Goal: Browse casually: Explore the website without a specific task or goal

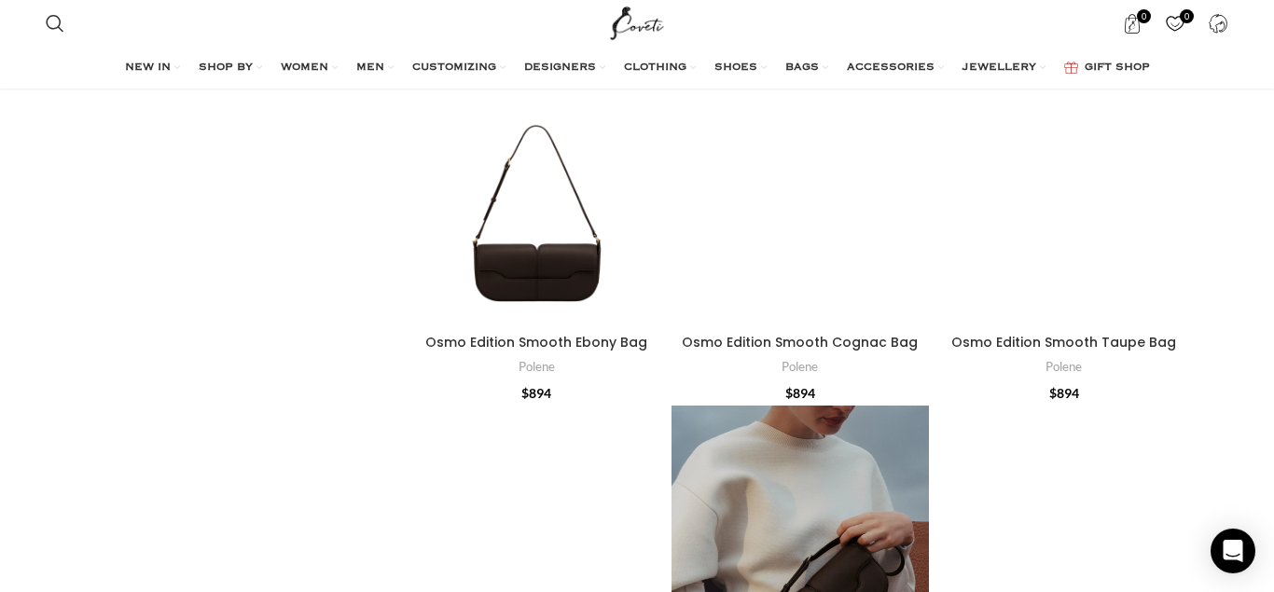
scroll to position [2378, 0]
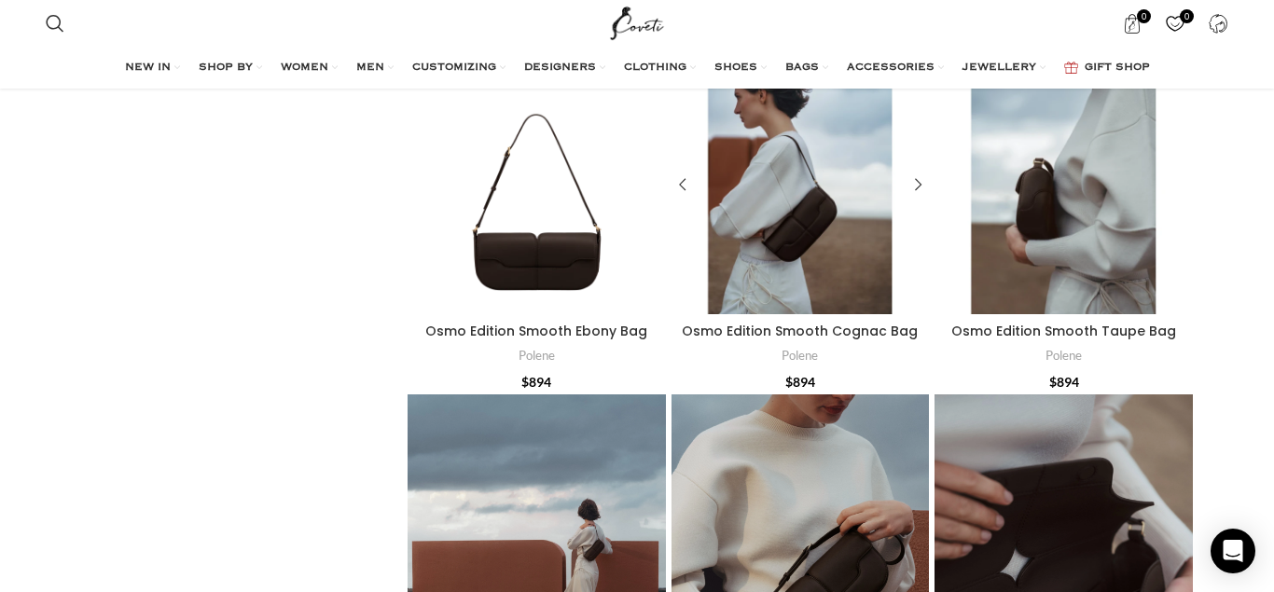
click at [790, 171] on div "Osmo Edition Smooth Cognac Bag" at bounding box center [768, 185] width 64 height 258
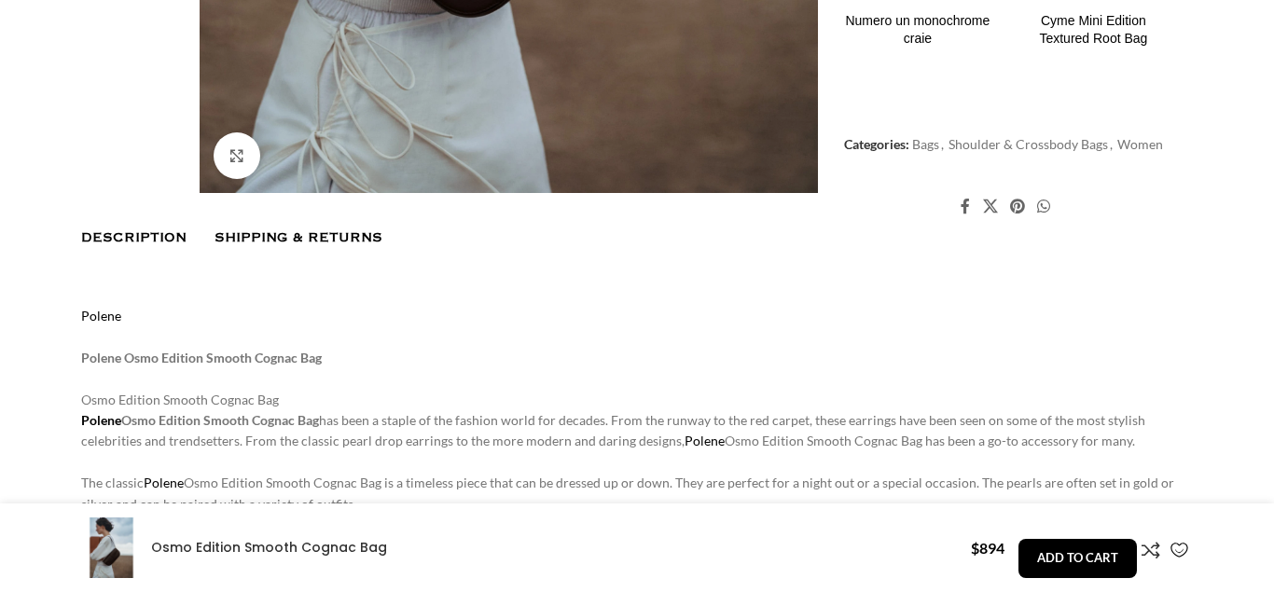
scroll to position [1046, 0]
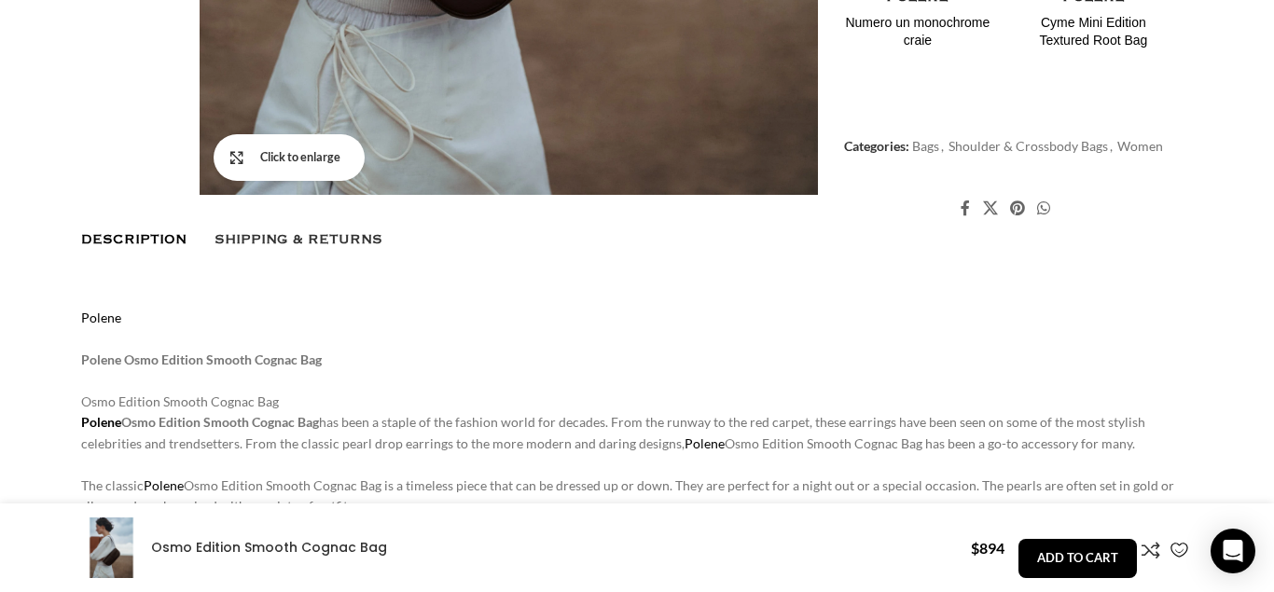
click at [238, 163] on link "Click to enlarge" at bounding box center [289, 157] width 151 height 47
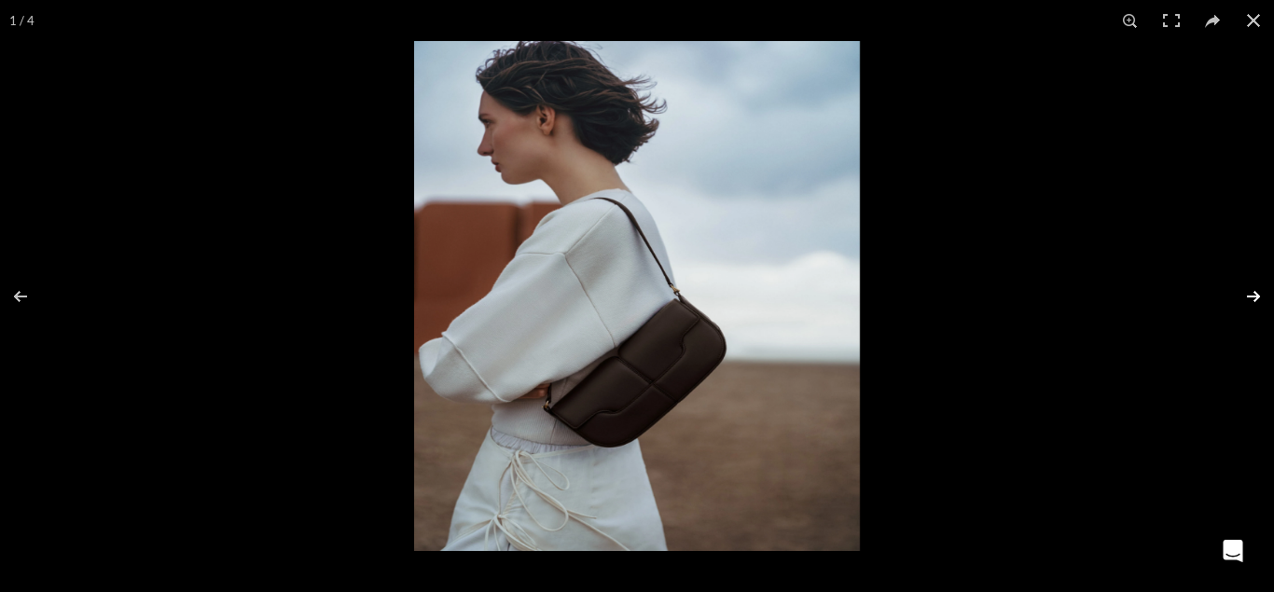
click at [1260, 292] on button at bounding box center [1241, 296] width 65 height 93
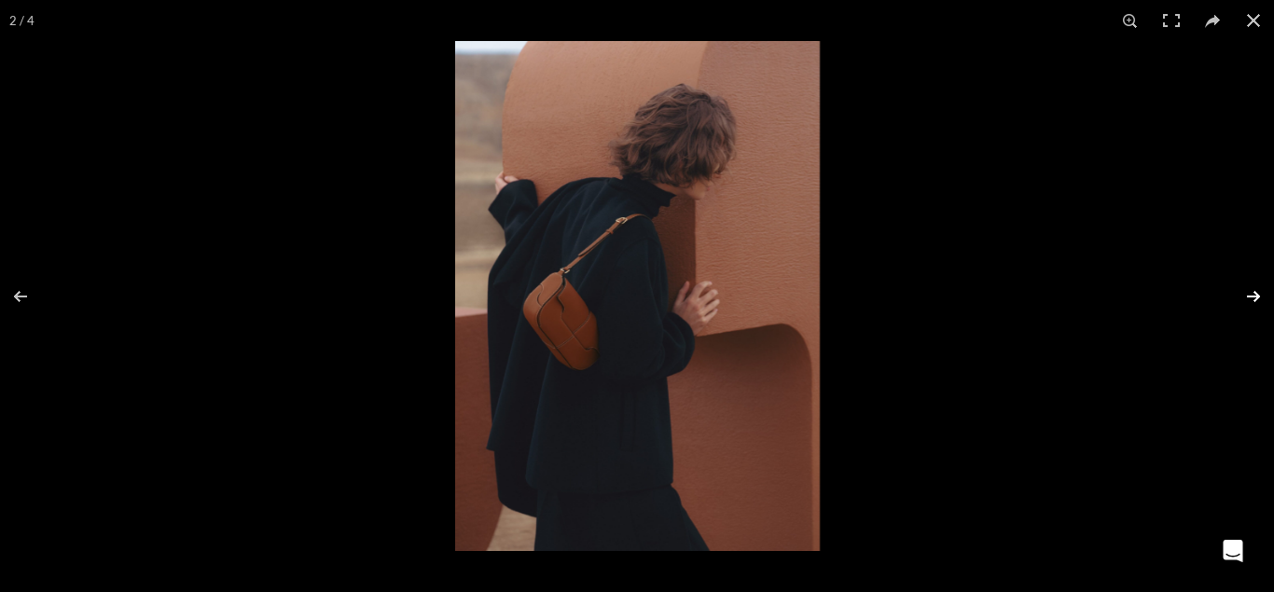
click at [1258, 292] on button at bounding box center [1241, 296] width 65 height 93
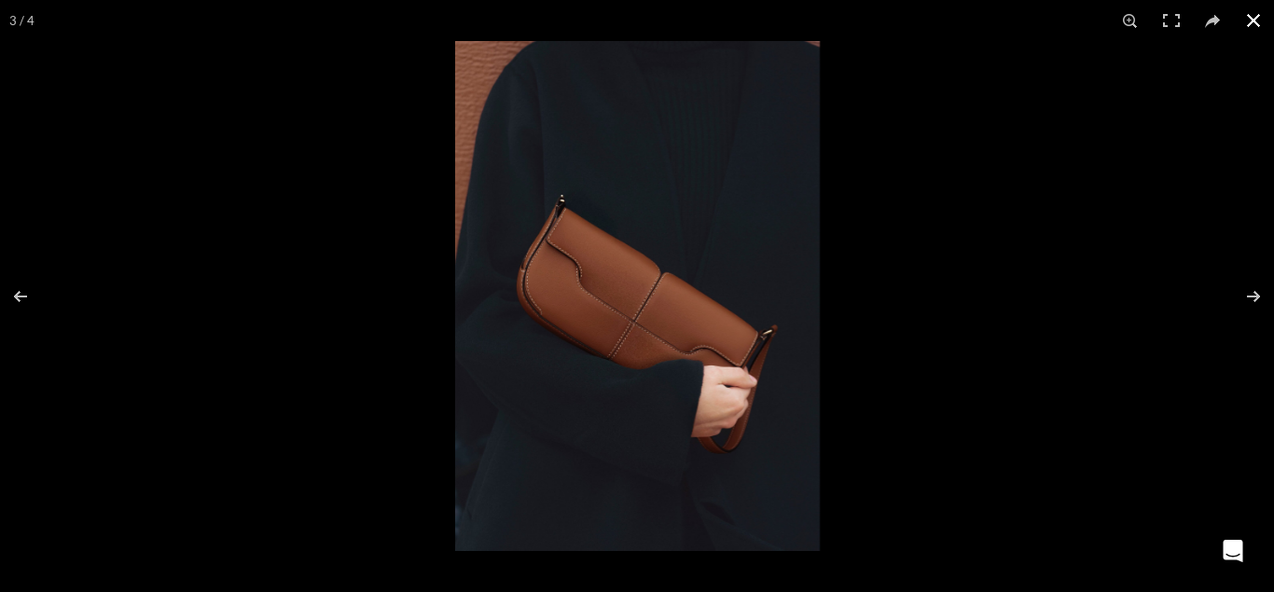
click at [1258, 20] on button at bounding box center [1253, 20] width 41 height 41
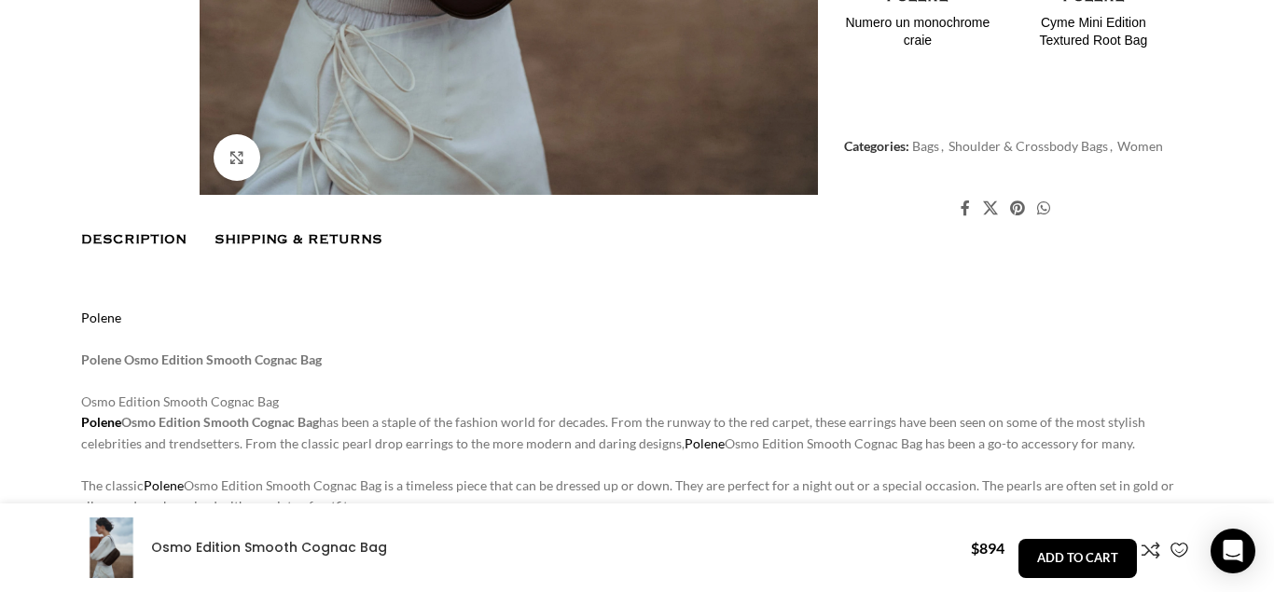
click at [309, 234] on span "Shipping & Returns" at bounding box center [298, 239] width 168 height 15
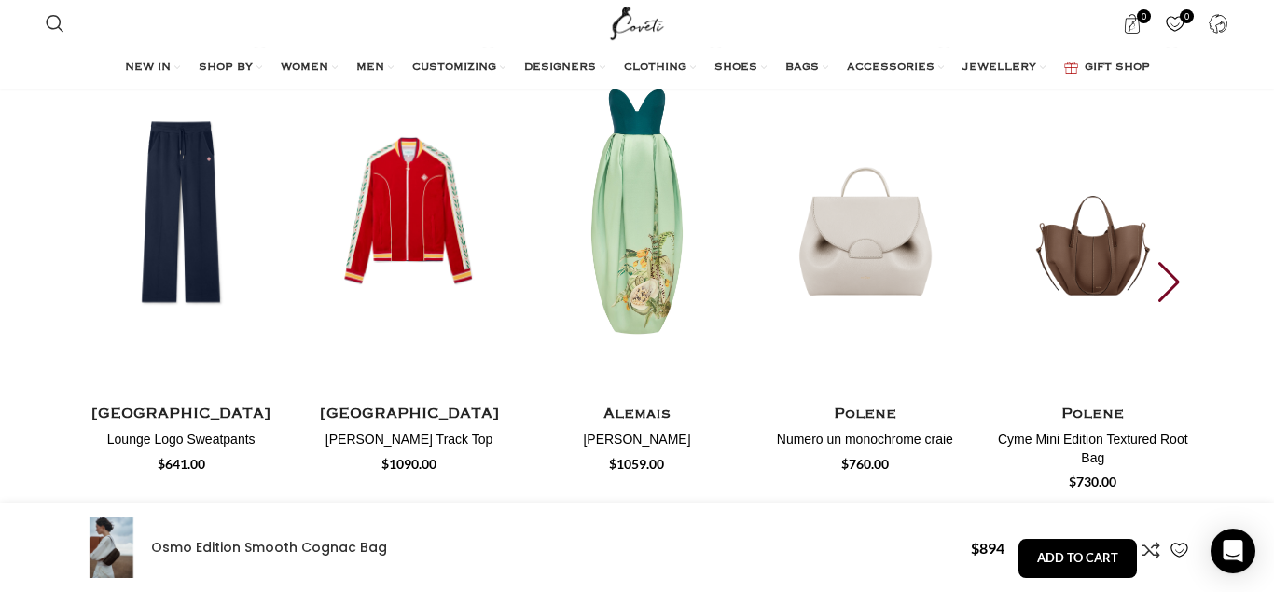
scroll to position [1998, 0]
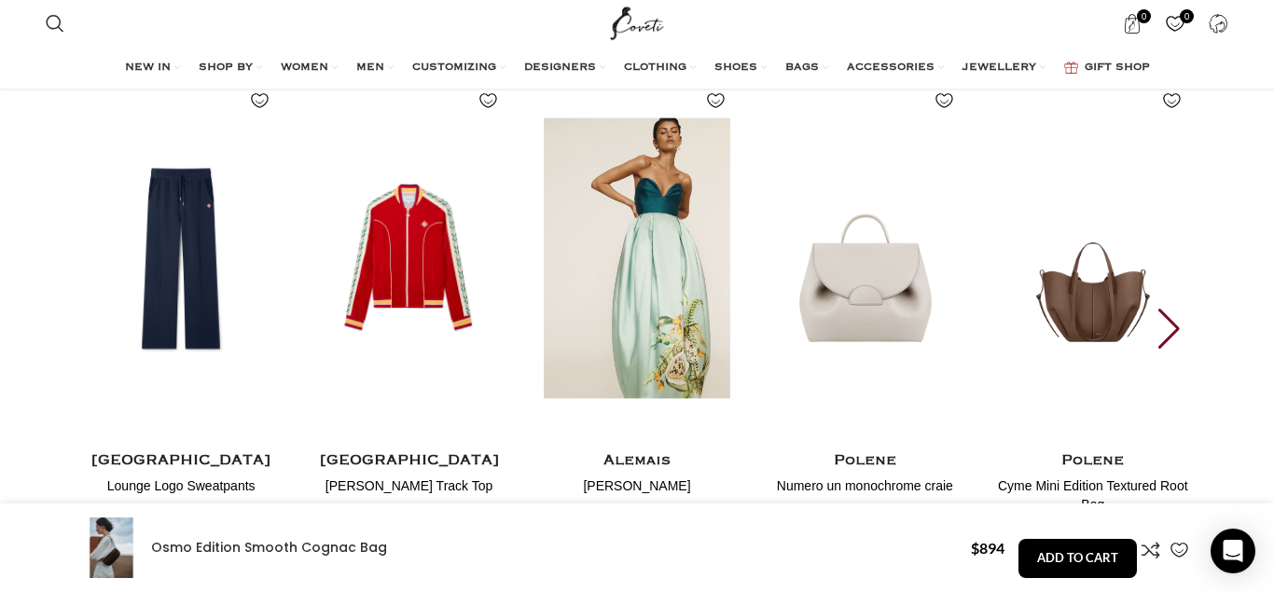
click at [646, 266] on img "3 / 6" at bounding box center [637, 258] width 206 height 384
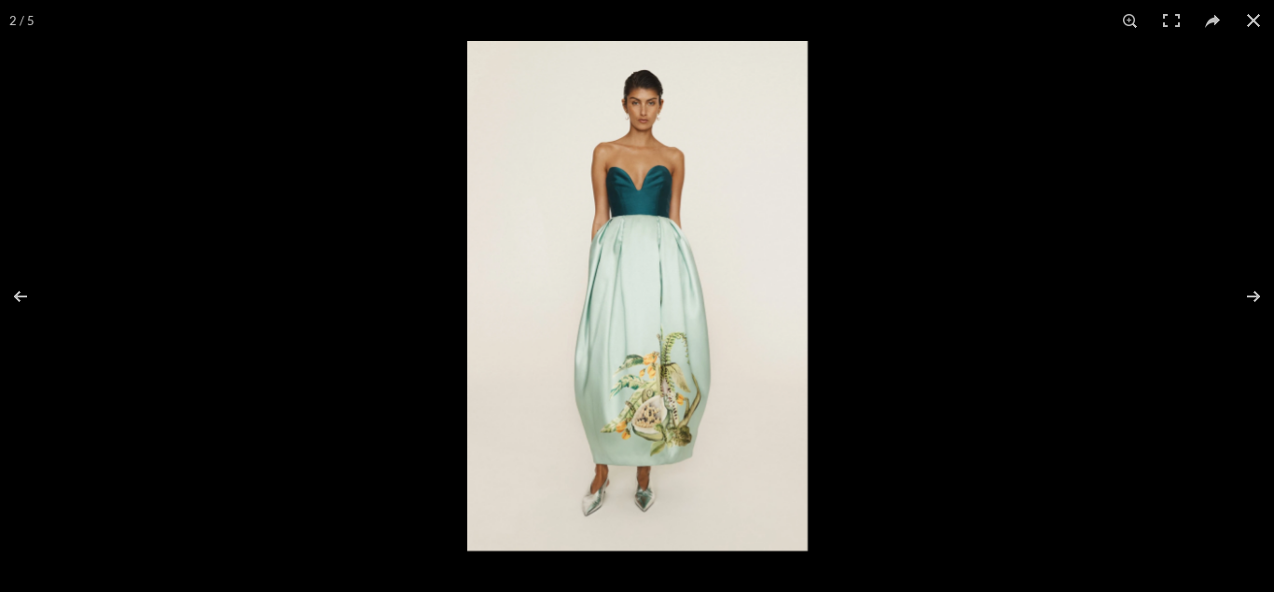
scroll to position [666, 0]
click at [1252, 290] on button at bounding box center [1241, 296] width 65 height 93
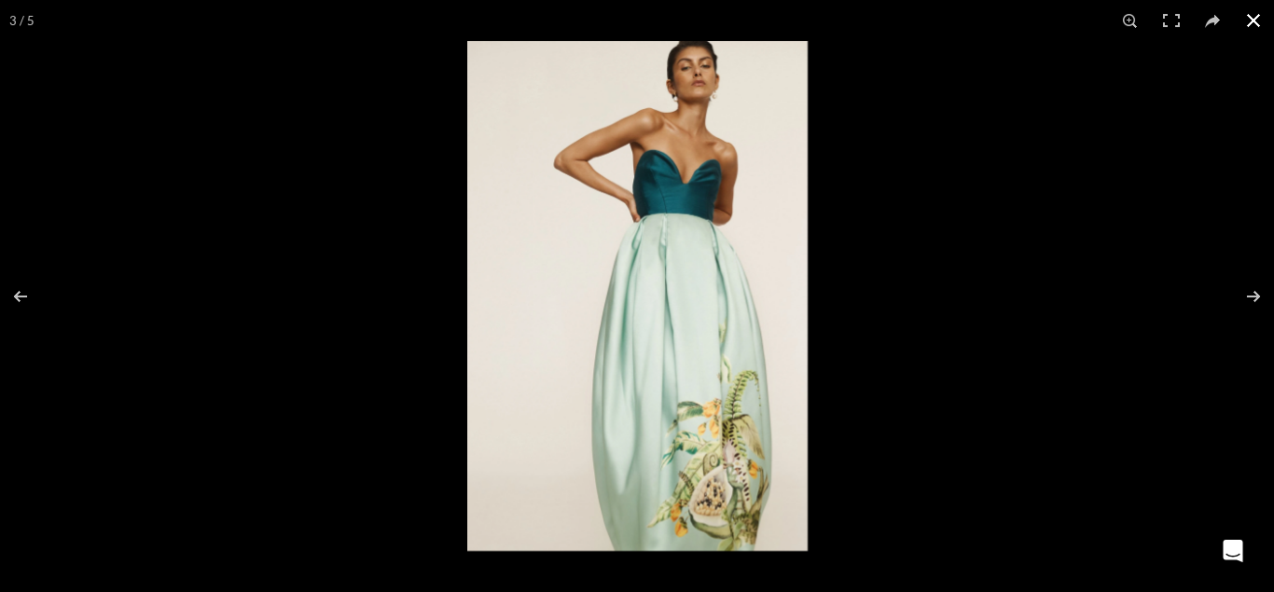
click at [1252, 21] on button at bounding box center [1253, 20] width 41 height 41
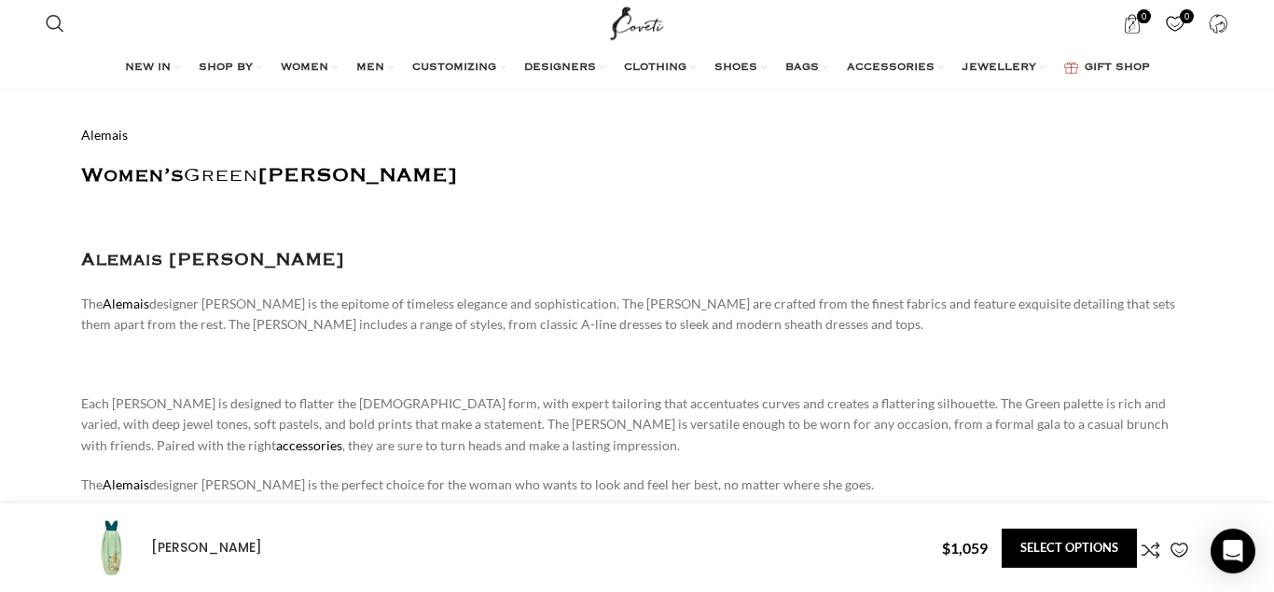
scroll to position [1237, 0]
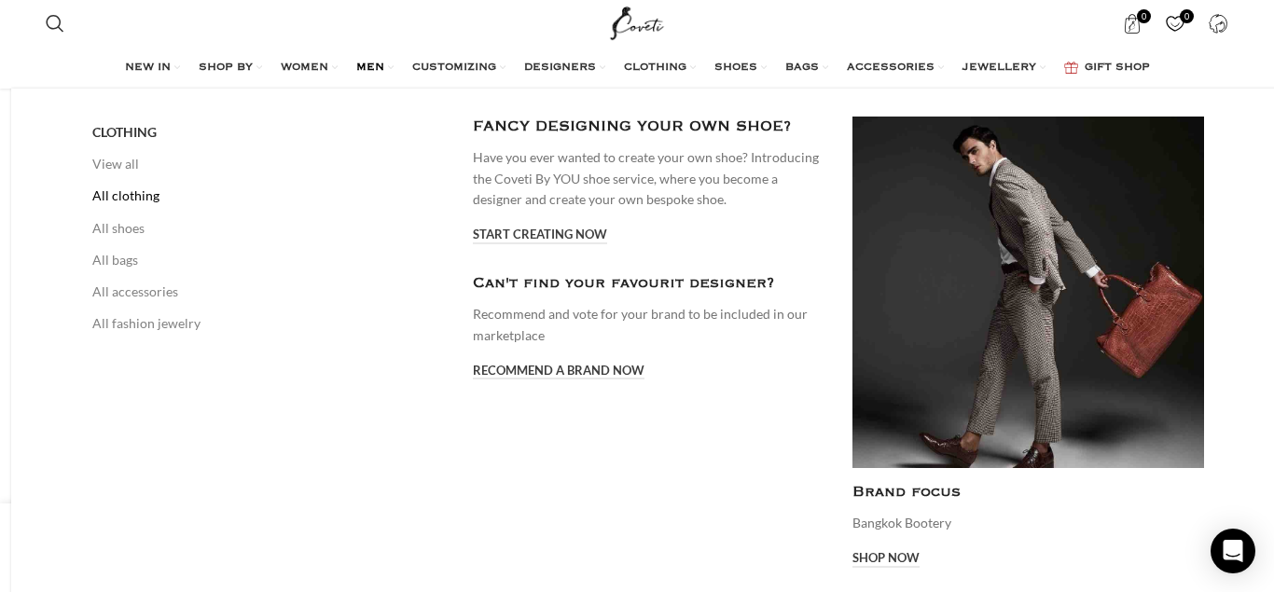
click at [118, 195] on link "All clothing" at bounding box center [268, 196] width 352 height 32
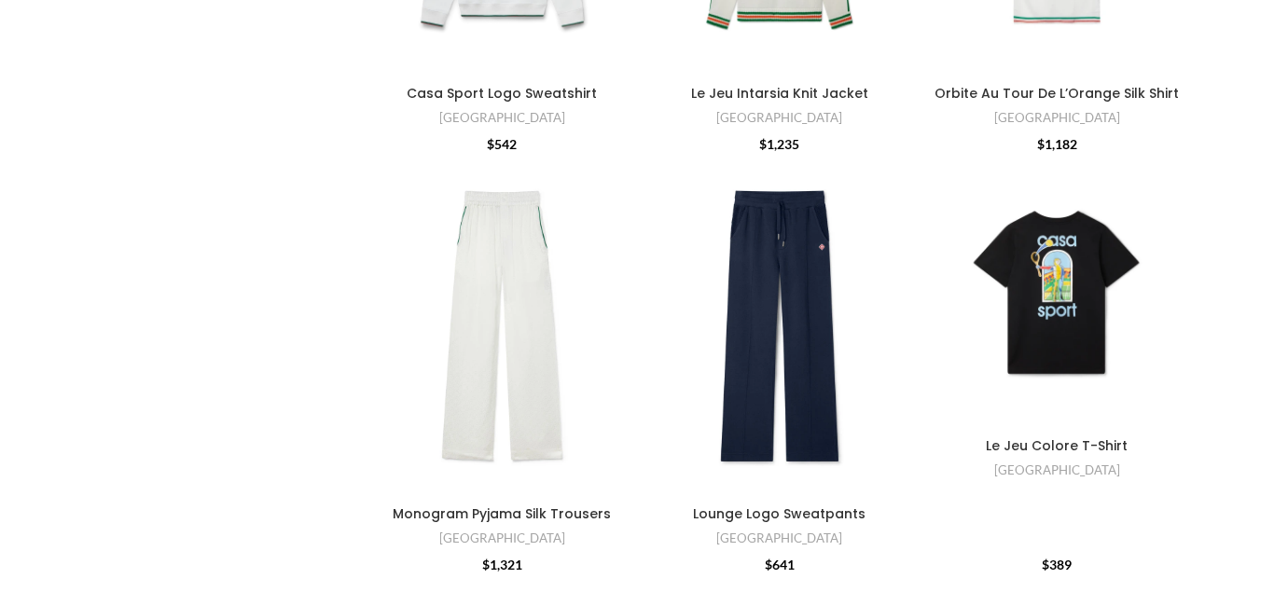
scroll to position [761, 0]
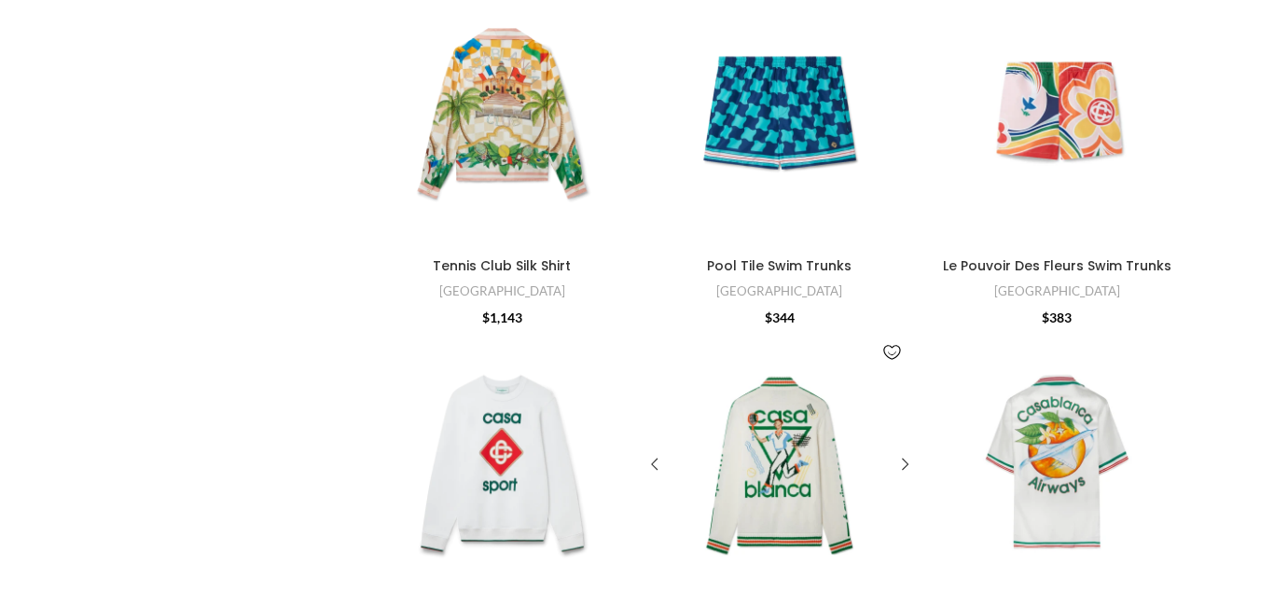
click at [775, 428] on div "Le Jeu Intarsia Knit Jacket" at bounding box center [757, 465] width 46 height 272
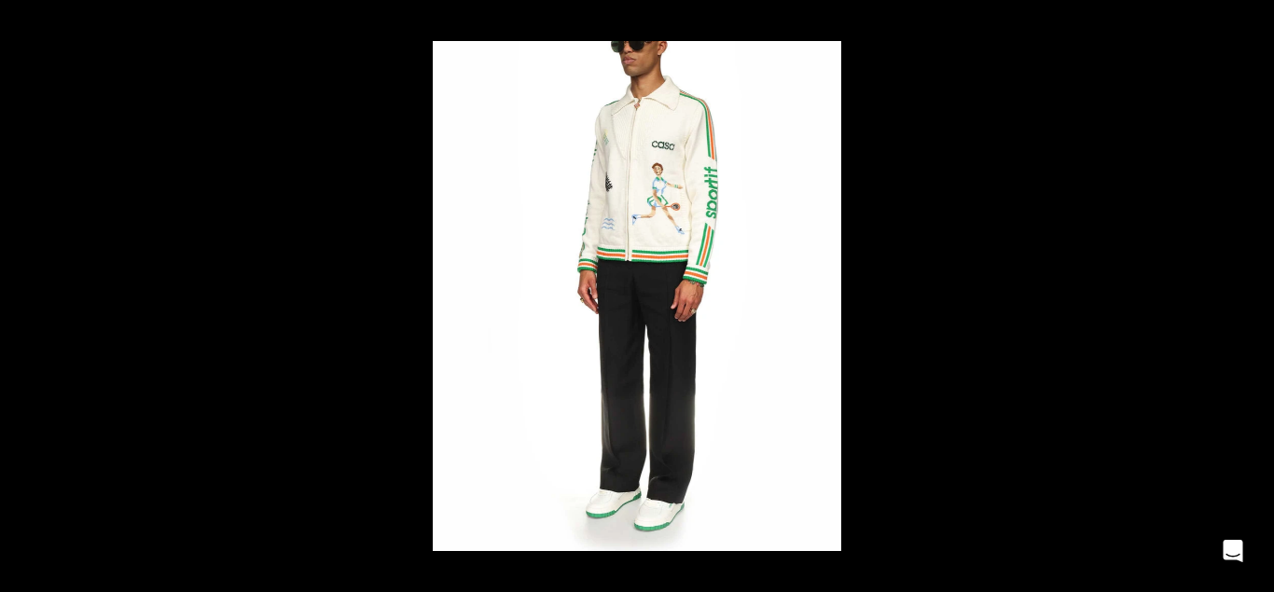
scroll to position [476, 0]
